Goal: Information Seeking & Learning: Learn about a topic

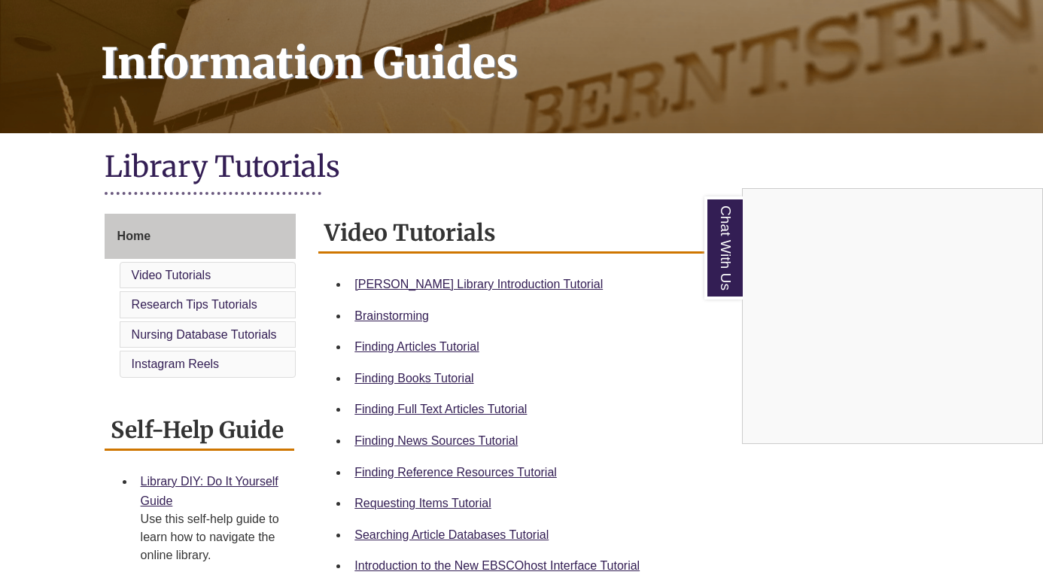
scroll to position [209, 0]
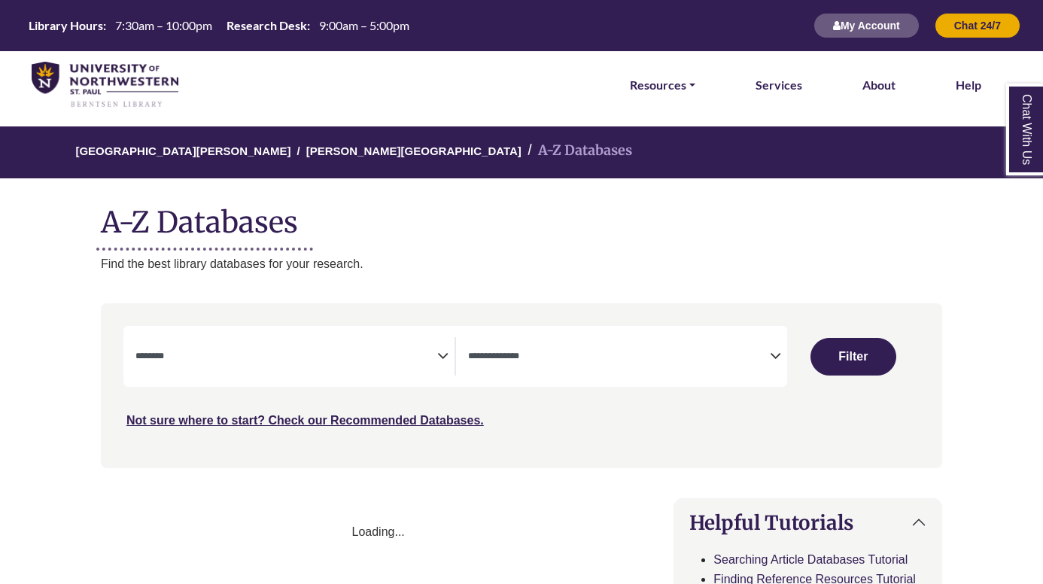
select select "Database Subject Filter"
select select "Database Types Filter"
select select "Database Subject Filter"
select select "Database Types Filter"
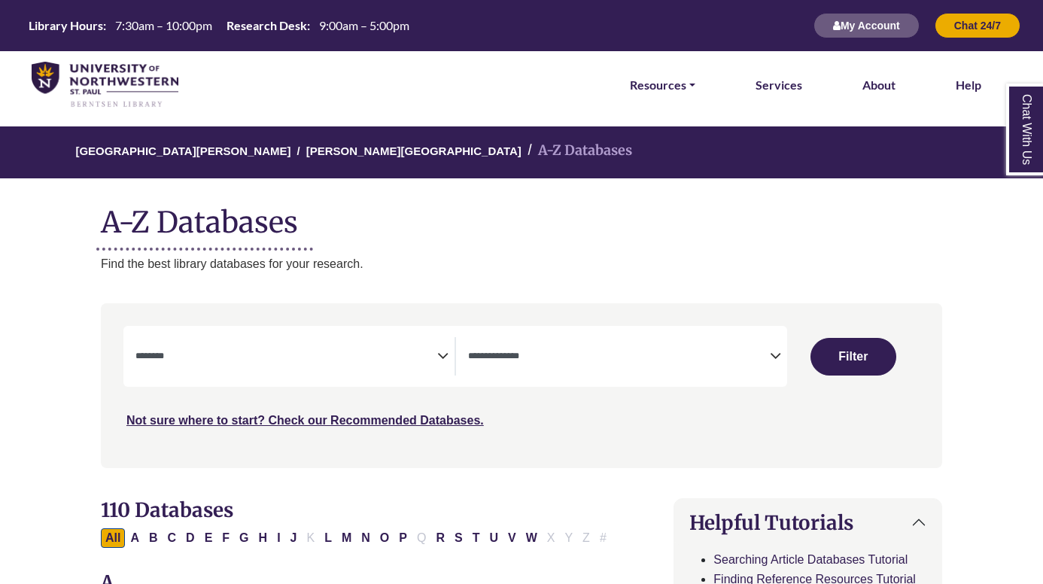
click at [433, 0] on div "Library Hours: 7:30am – 10:00pm Research Desk: 9:00am – 5:00pm My Account Chat …" at bounding box center [521, 25] width 1043 height 51
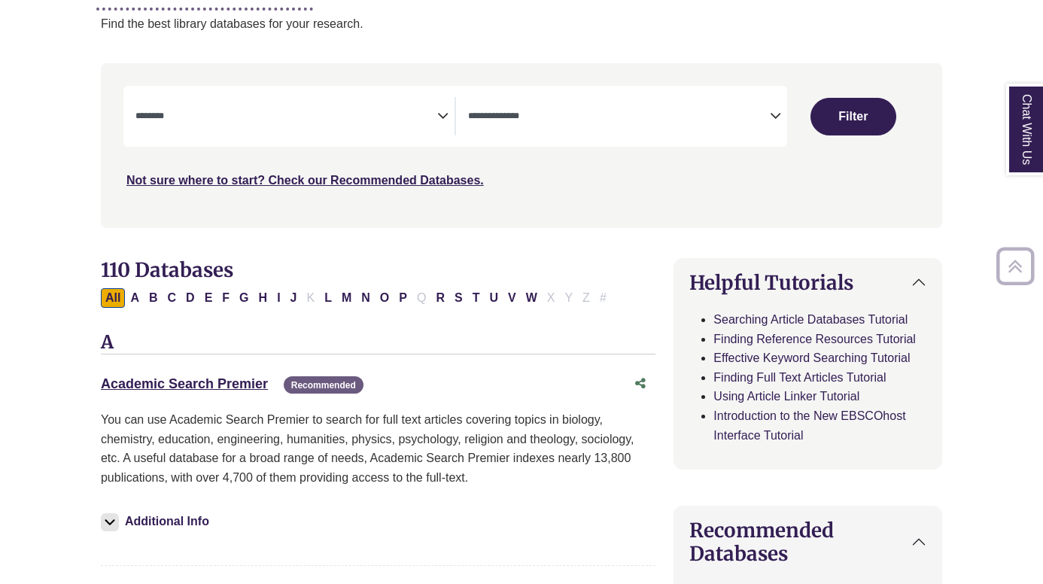
scroll to position [241, 0]
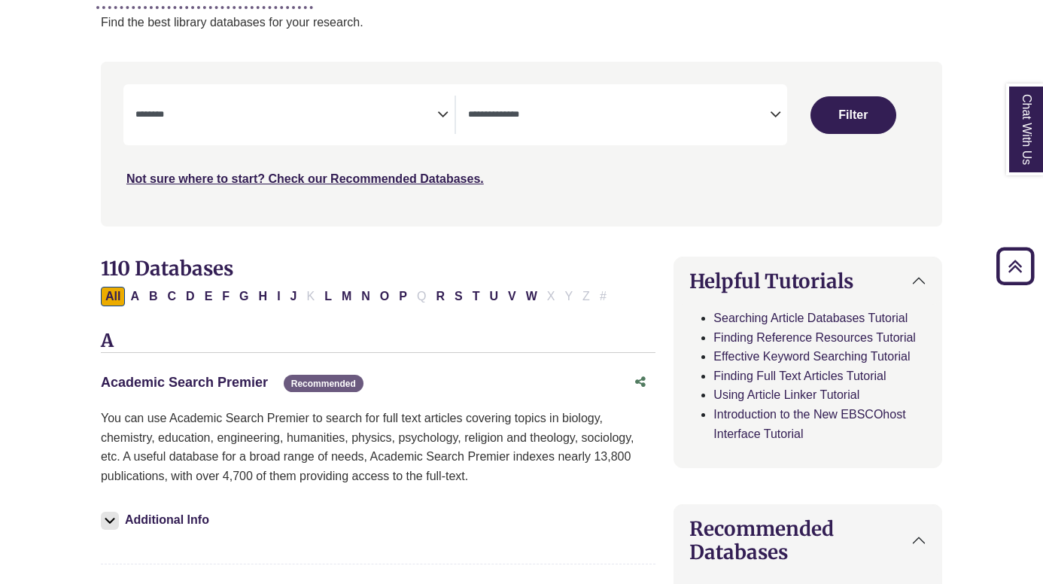
click at [247, 376] on link "Academic Search Premier This link opens in a new window" at bounding box center [184, 382] width 167 height 15
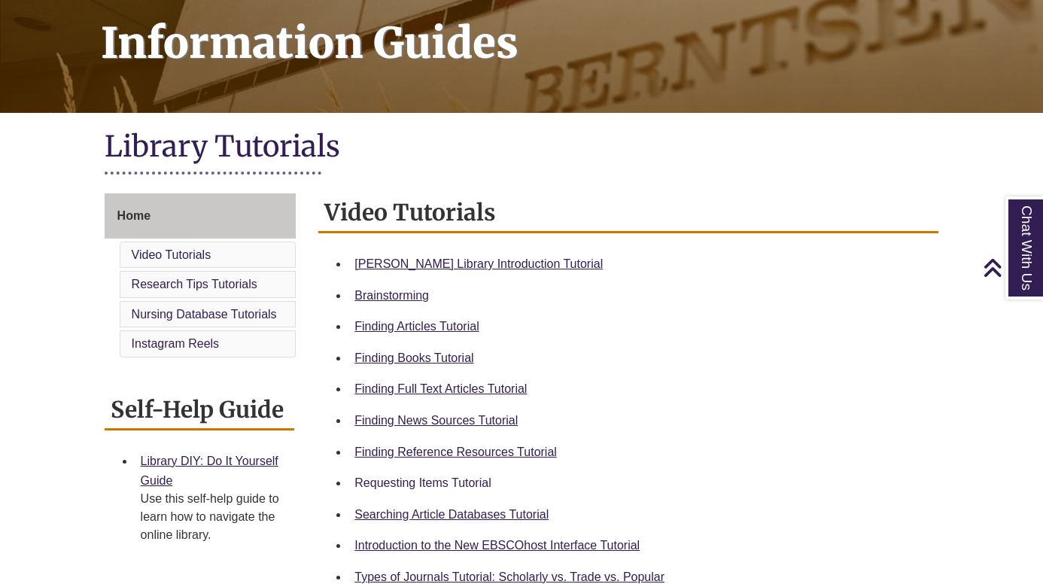
scroll to position [230, 0]
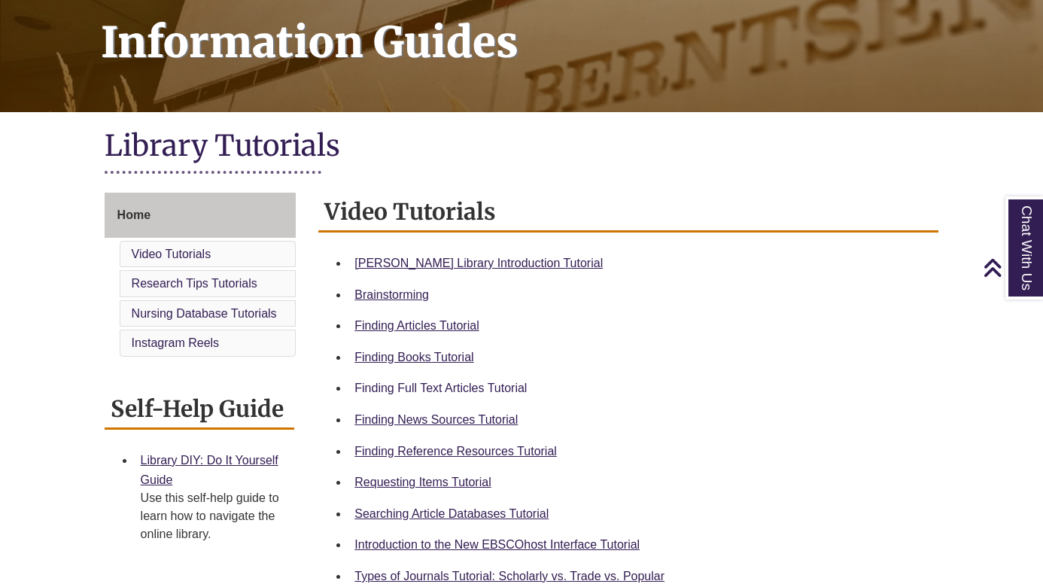
click at [444, 388] on link "Finding Full Text Articles Tutorial" at bounding box center [440, 387] width 172 height 13
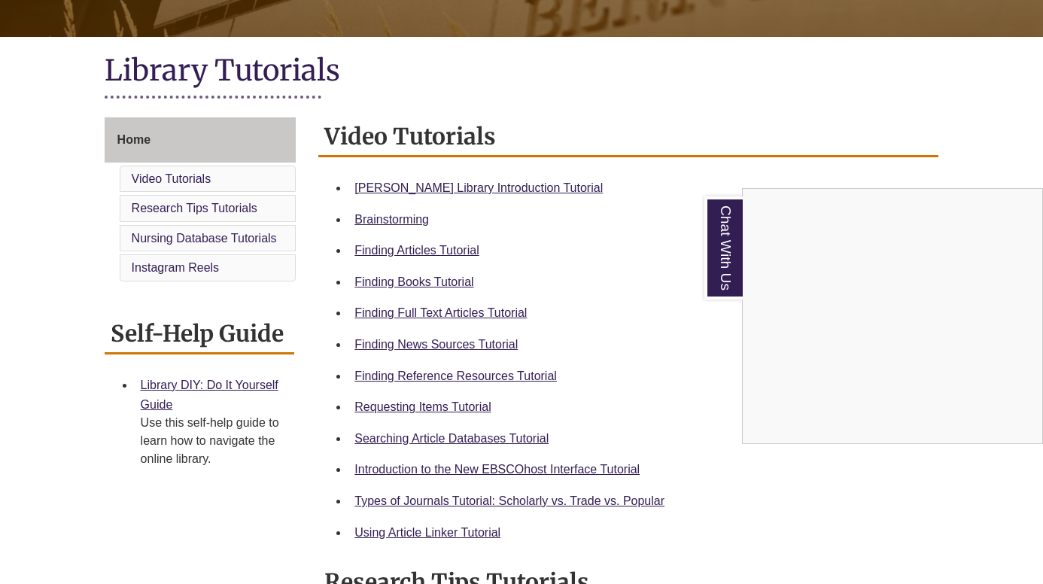
scroll to position [308, 0]
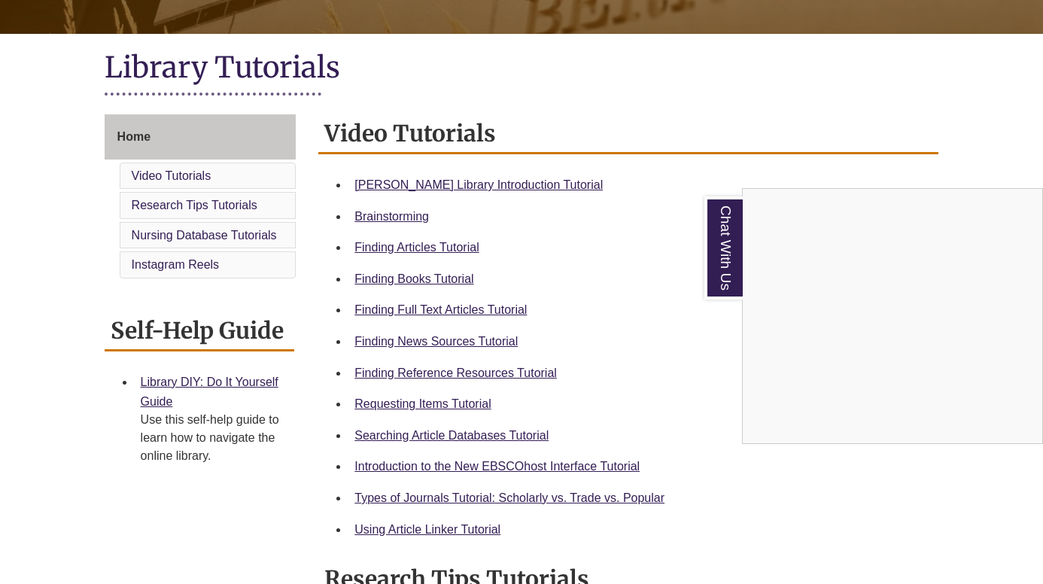
click at [434, 527] on div "Chat With Us" at bounding box center [521, 292] width 1043 height 584
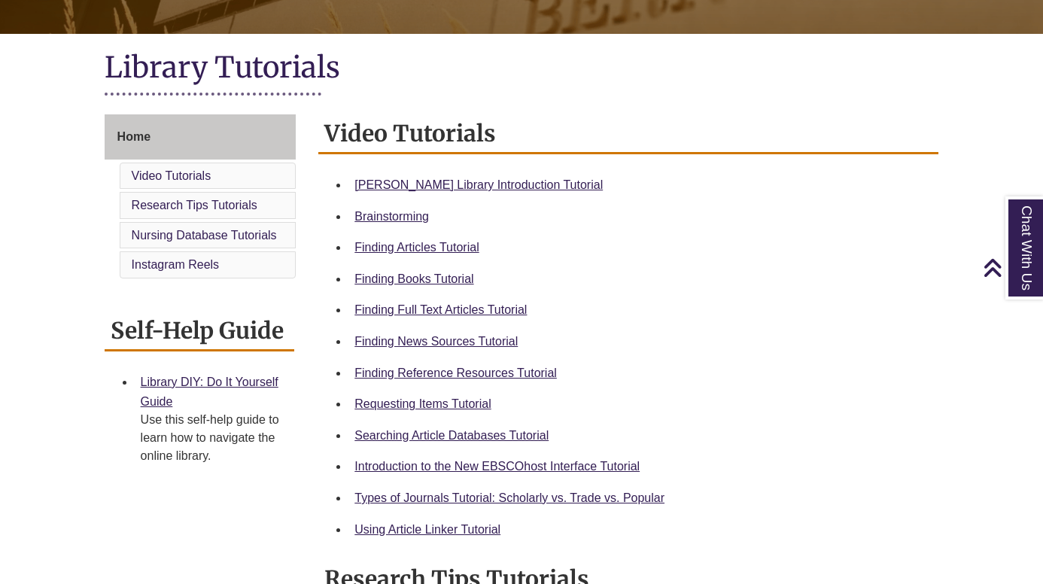
click at [434, 527] on link "Using Article Linker Tutorial" at bounding box center [427, 529] width 146 height 13
